Goal: Information Seeking & Learning: Learn about a topic

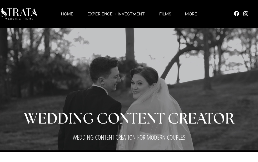
click at [138, 14] on p "EXPERIENCE + INVESTMENT" at bounding box center [116, 14] width 63 height 6
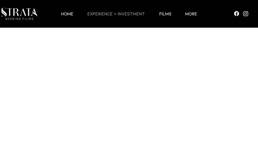
scroll to position [1519, 0]
click at [33, 13] on img at bounding box center [19, 14] width 36 height 12
click at [30, 17] on img at bounding box center [19, 14] width 36 height 12
click at [73, 15] on p "HOME" at bounding box center [67, 14] width 18 height 6
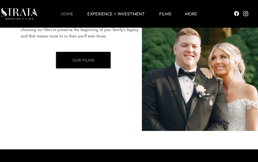
scroll to position [713, 0]
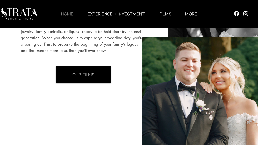
click at [68, 13] on p "HOME" at bounding box center [67, 14] width 18 height 6
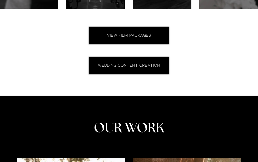
scroll to position [1648, 0]
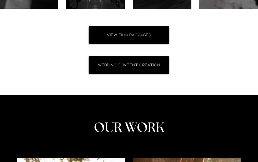
click at [144, 56] on link "WEDDING CONTENT CREATION" at bounding box center [129, 64] width 80 height 17
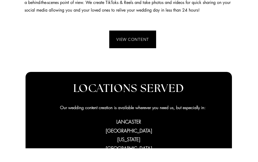
scroll to position [187, 0]
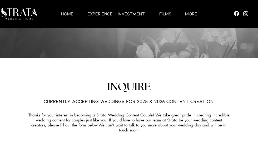
scroll to position [1510, 0]
